Goal: Find specific page/section: Find specific page/section

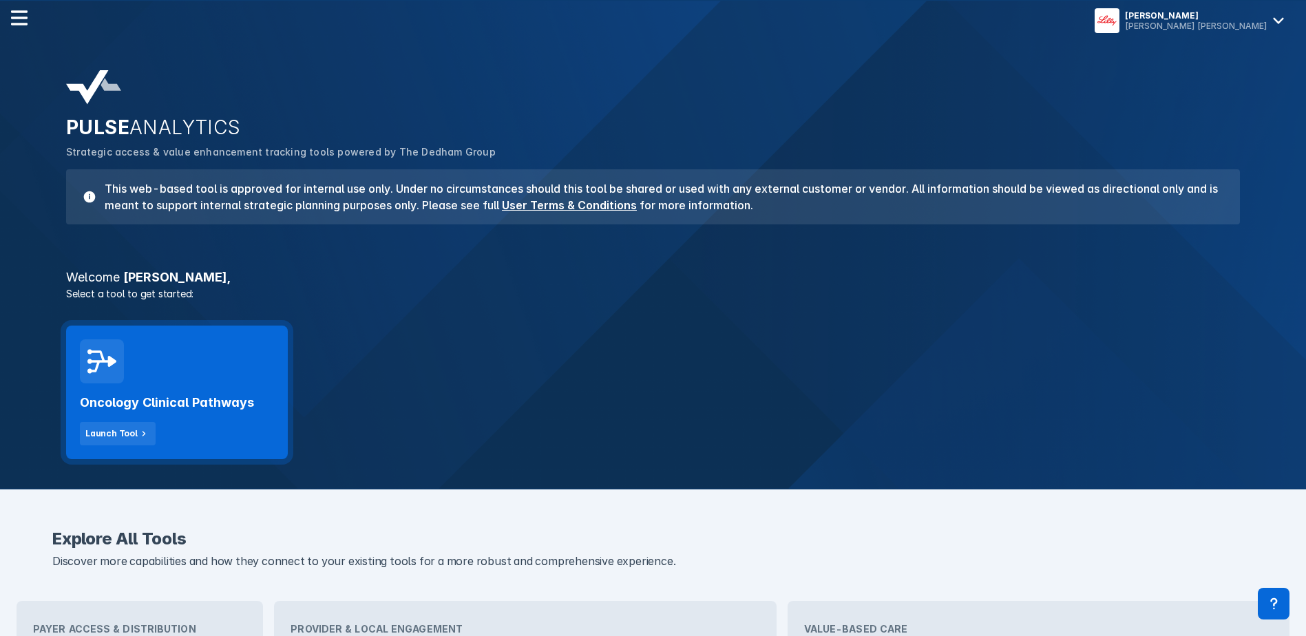
click at [125, 416] on div "Oncology Clinical Pathways Launch Tool" at bounding box center [177, 414] width 194 height 62
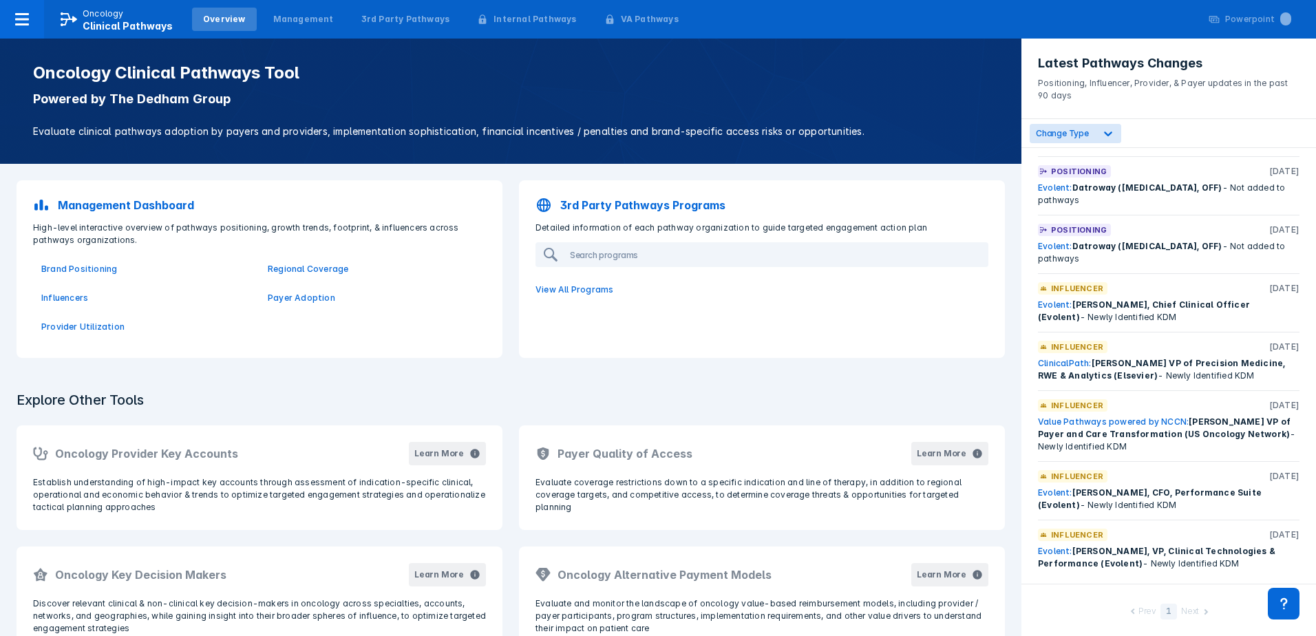
scroll to position [403, 0]
click at [1093, 182] on span "Datroway ([MEDICAL_DATA], OFF)" at bounding box center [1147, 185] width 150 height 10
click at [1077, 178] on div "Positioning [DATE] Evolent: Datroway ([MEDICAL_DATA], OFF) - Not added to pathw…" at bounding box center [1169, 182] width 262 height 41
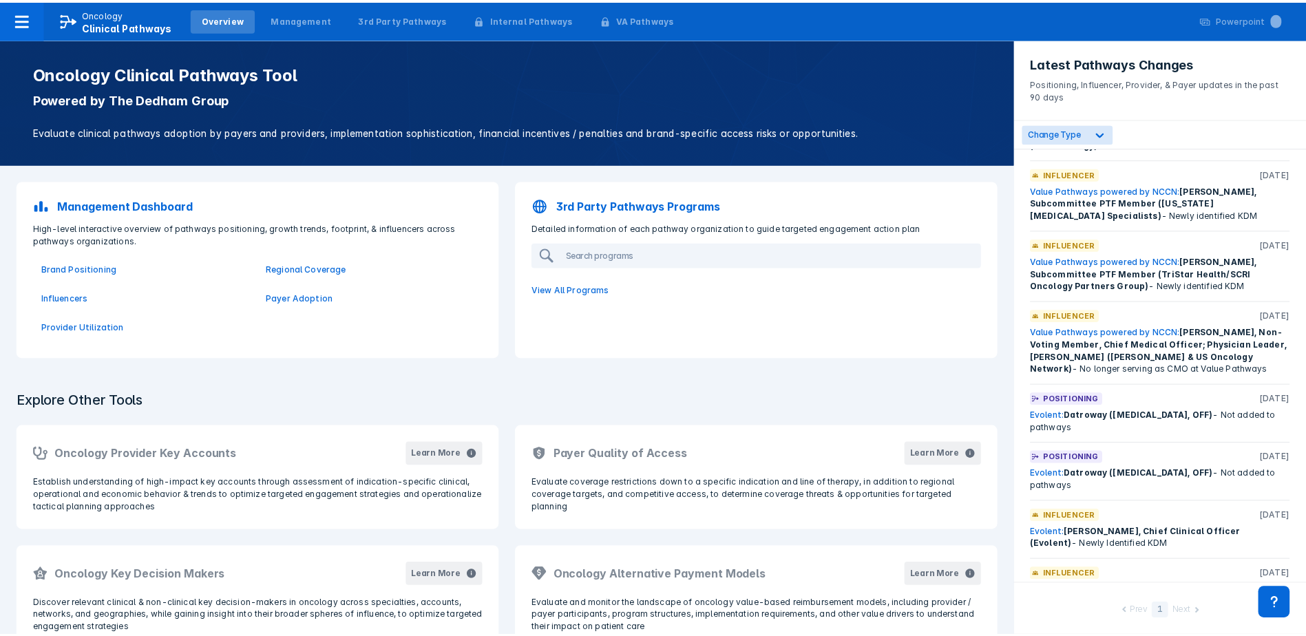
scroll to position [196, 0]
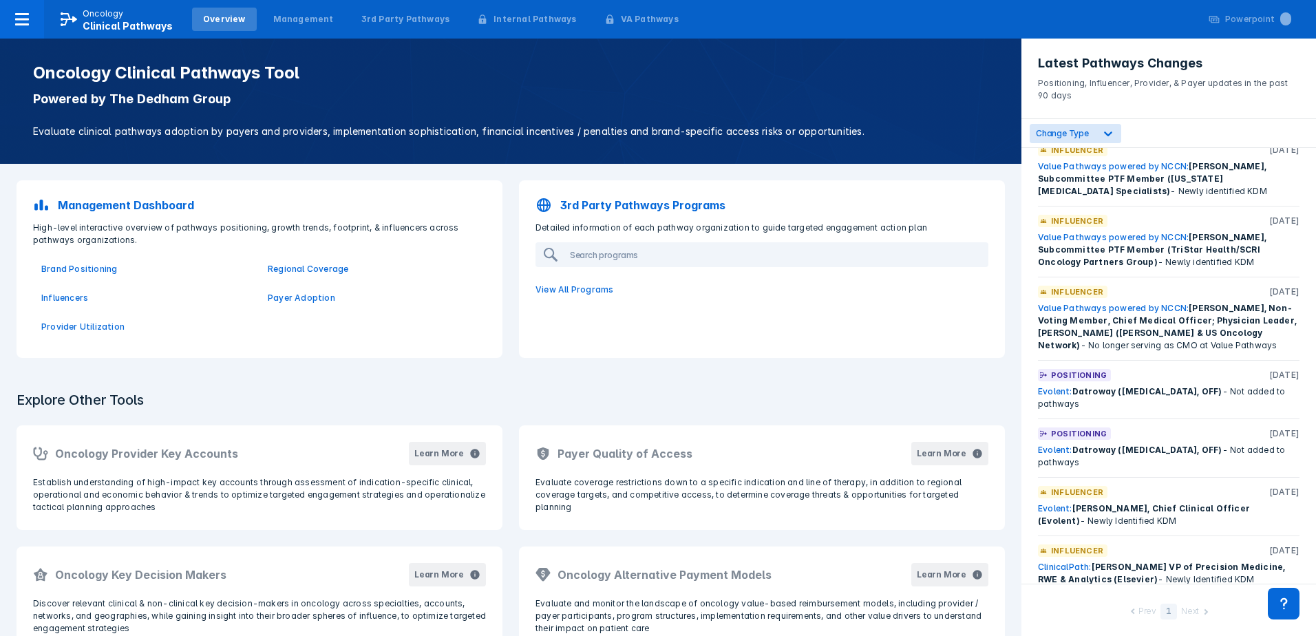
click at [1053, 451] on link "Evolent:" at bounding box center [1055, 450] width 34 height 10
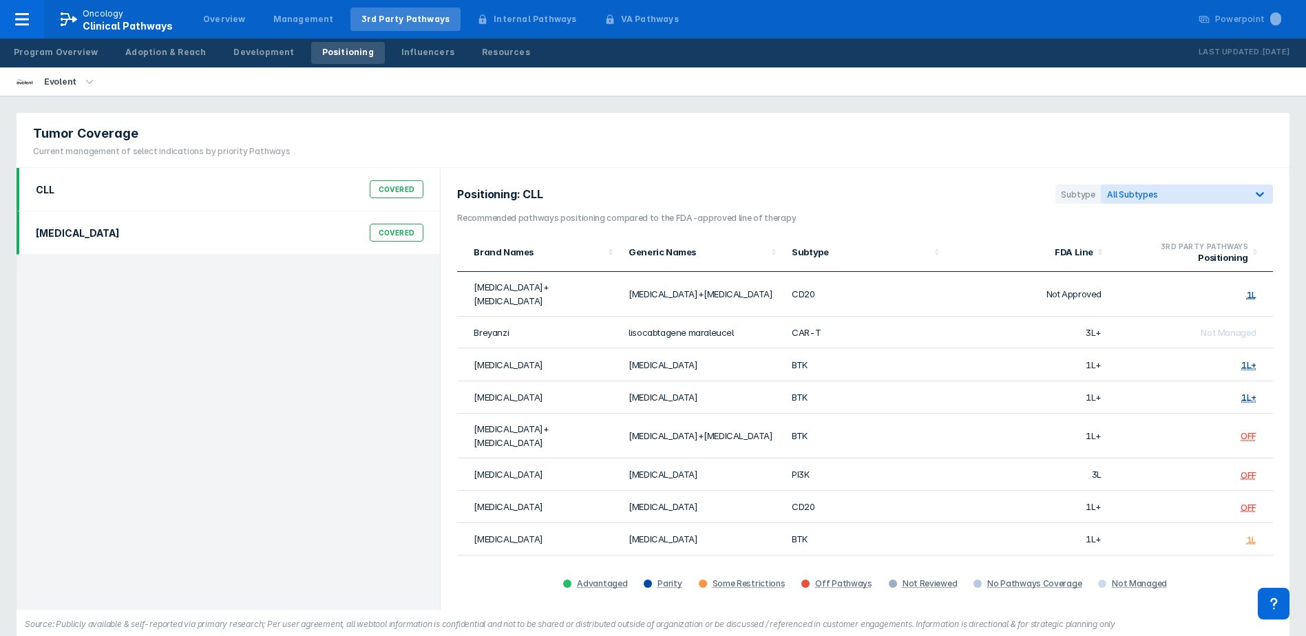
click at [129, 239] on div "[MEDICAL_DATA] Covered" at bounding box center [230, 233] width 404 height 26
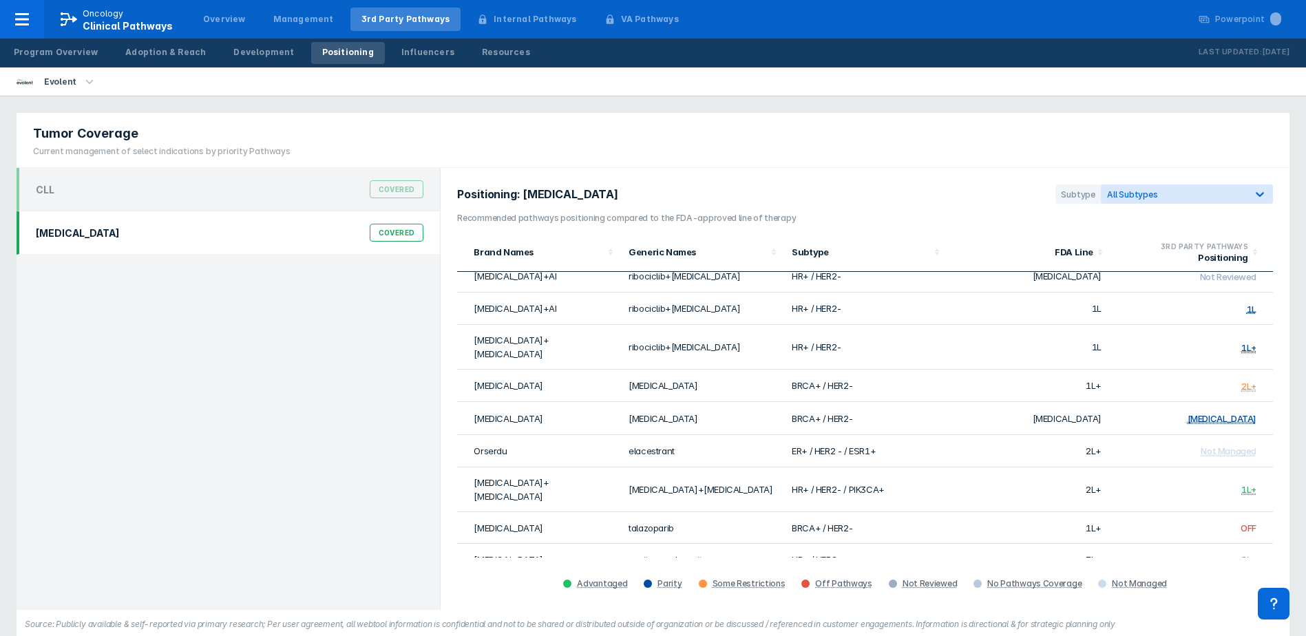
scroll to position [471, 0]
